Goal: Go to known website: Access a specific website the user already knows

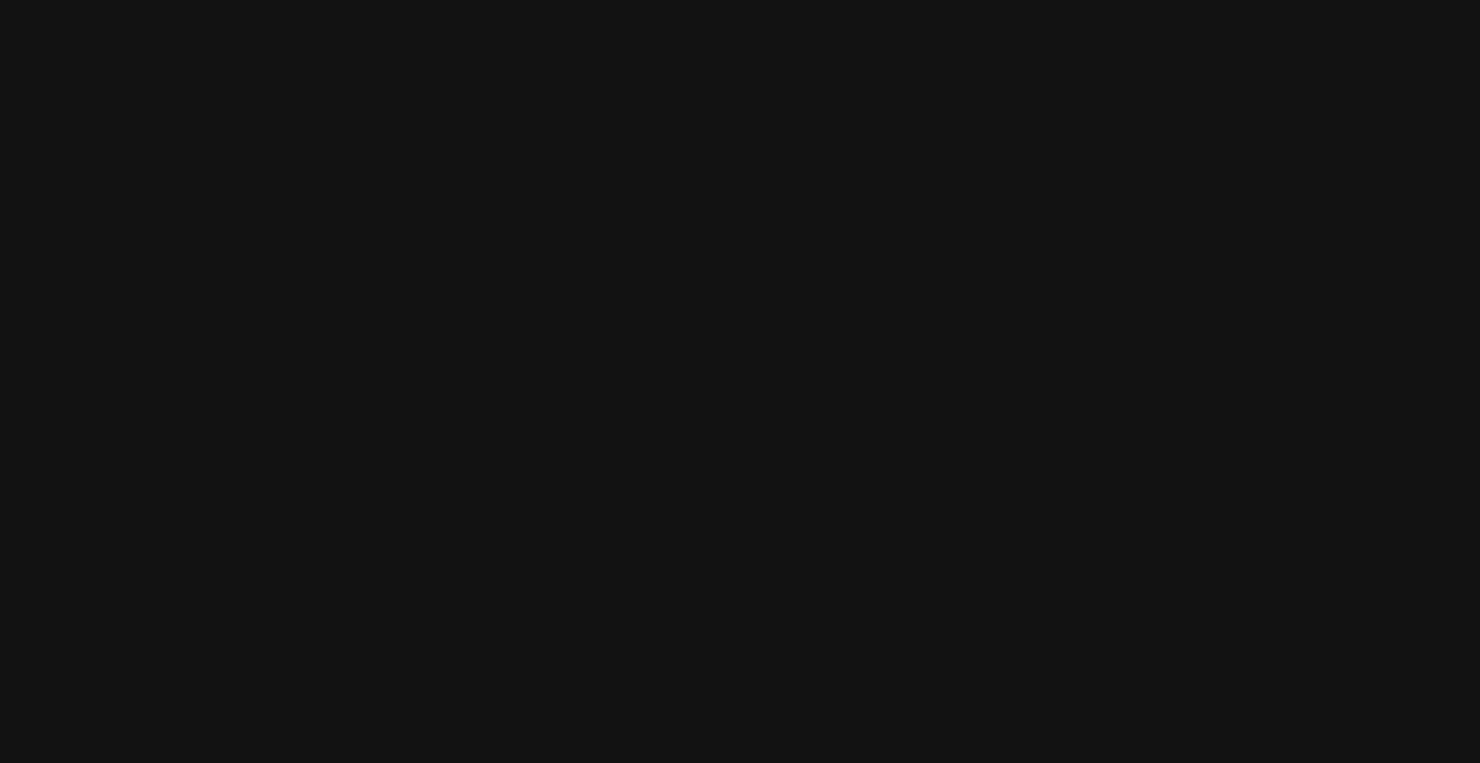
click at [725, 0] on html at bounding box center [740, 0] width 1480 height 0
